Goal: Find specific page/section: Find specific page/section

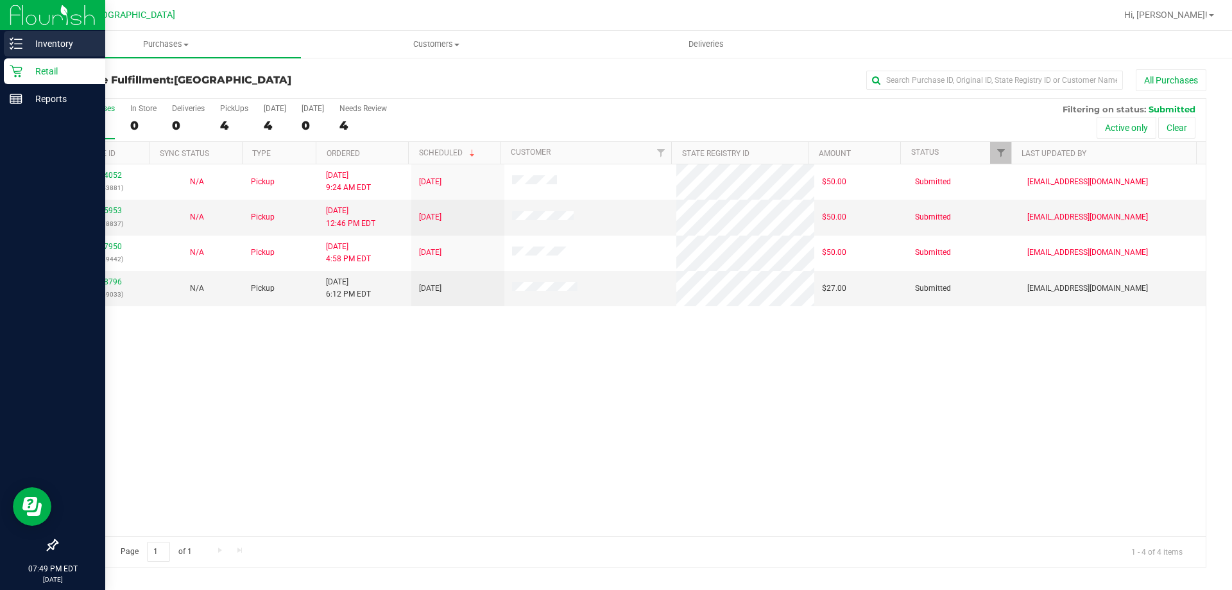
click at [47, 41] on p "Inventory" at bounding box center [60, 43] width 77 height 15
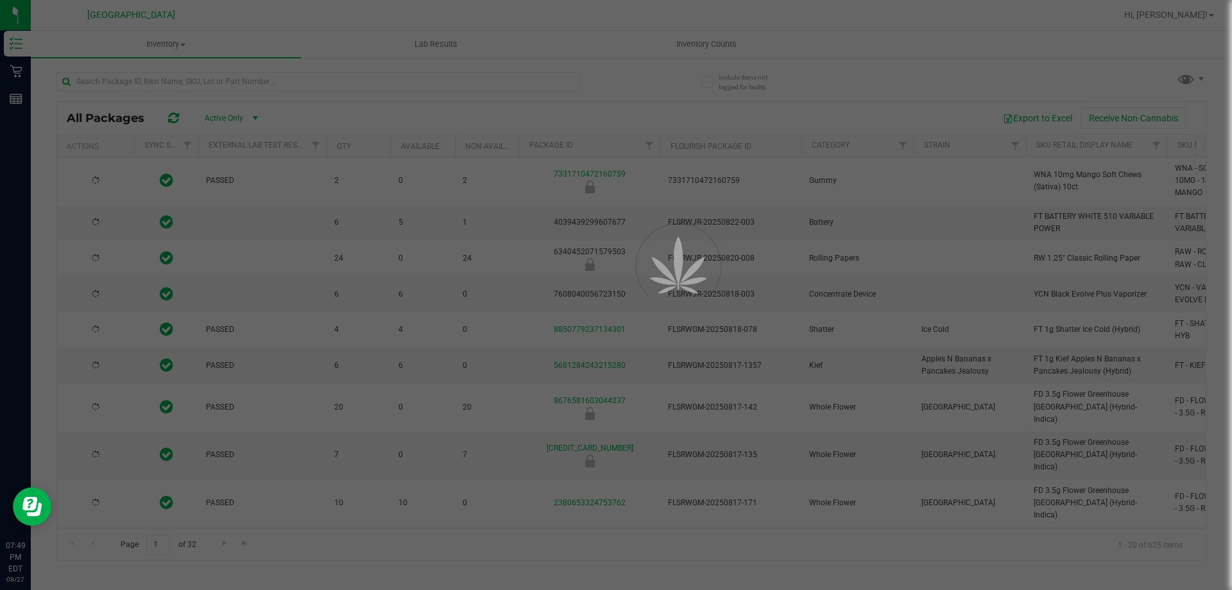
click at [209, 80] on div at bounding box center [616, 295] width 1232 height 590
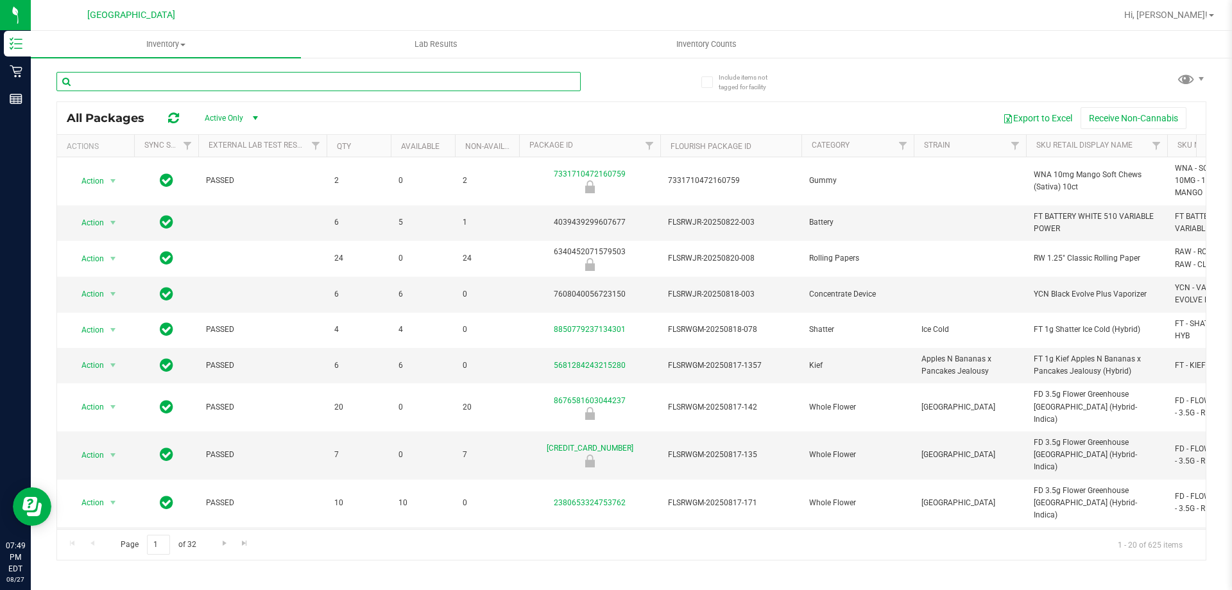
click at [209, 80] on input "text" at bounding box center [318, 81] width 524 height 19
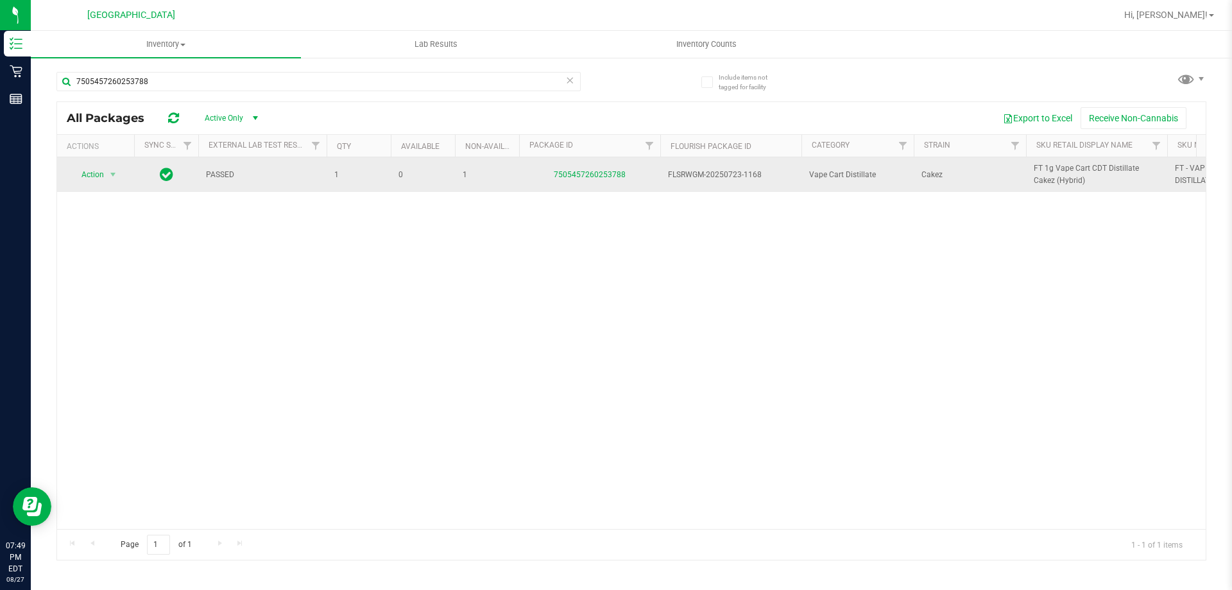
click at [1087, 176] on span "FT 1g Vape Cart CDT Distillate Cakez (Hybrid)" at bounding box center [1097, 174] width 126 height 24
copy tr "FT 1g Vape Cart CDT Distillate Cakez (Hybrid)"
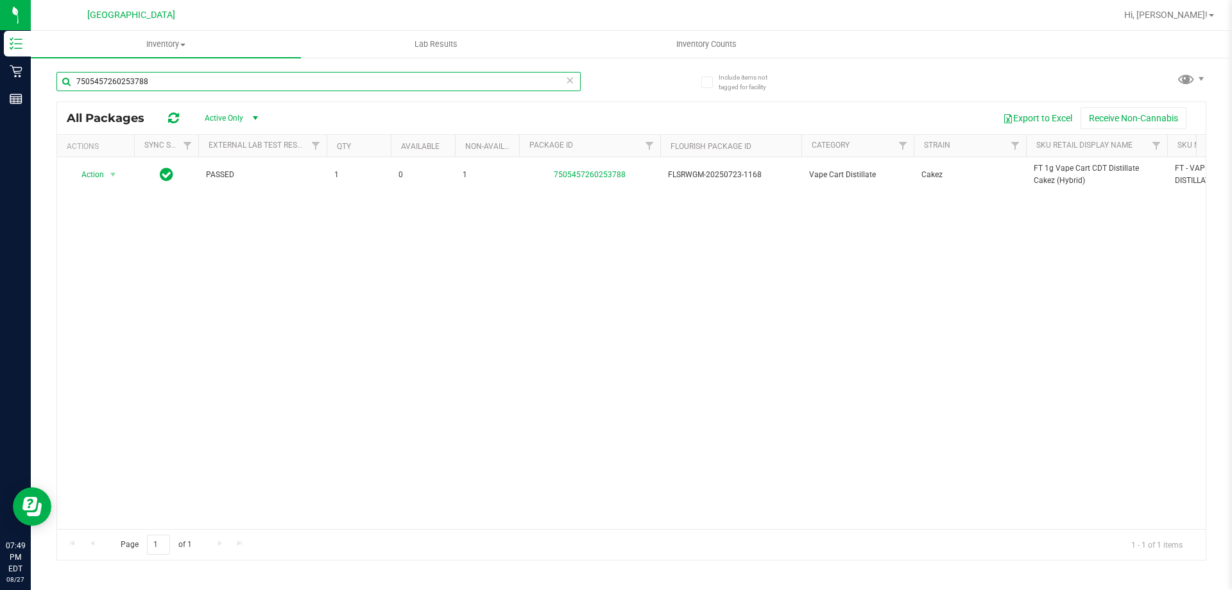
click at [185, 87] on input "7505457260253788" at bounding box center [318, 81] width 524 height 19
click at [185, 86] on input "7505457260253788" at bounding box center [318, 81] width 524 height 19
paste input "FT 1g Vape Cart CDT Distillate Cakez (Hybrid)"
type input "FT 1g Vape Cart CDT Distillate Cakez (Hybrid)"
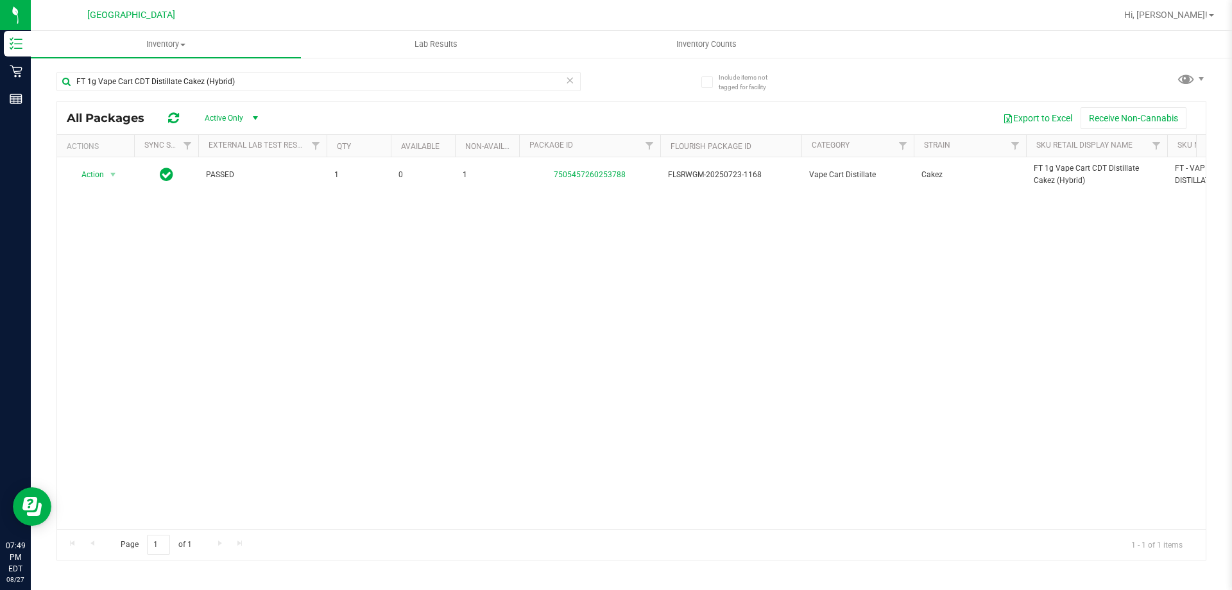
click at [573, 81] on icon at bounding box center [569, 79] width 9 height 15
